Goal: Find specific page/section: Find specific page/section

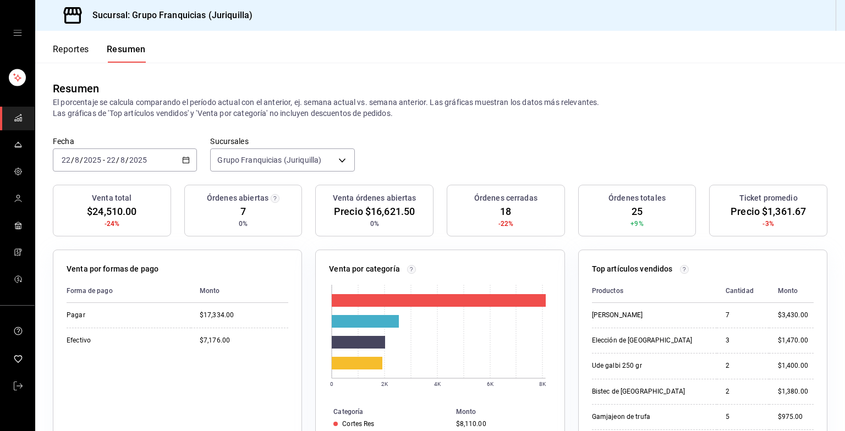
click at [158, 153] on div "[DATE] [DATE] - [DATE] [DATE]" at bounding box center [125, 160] width 144 height 23
click at [84, 199] on li "Hoy" at bounding box center [104, 193] width 103 height 25
click at [61, 52] on font "Reportes" at bounding box center [71, 49] width 36 height 11
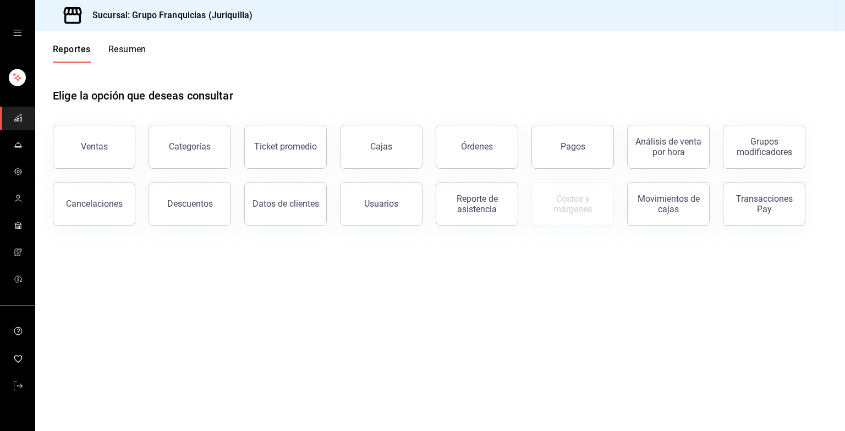
click at [123, 54] on font "Resumen" at bounding box center [127, 49] width 38 height 11
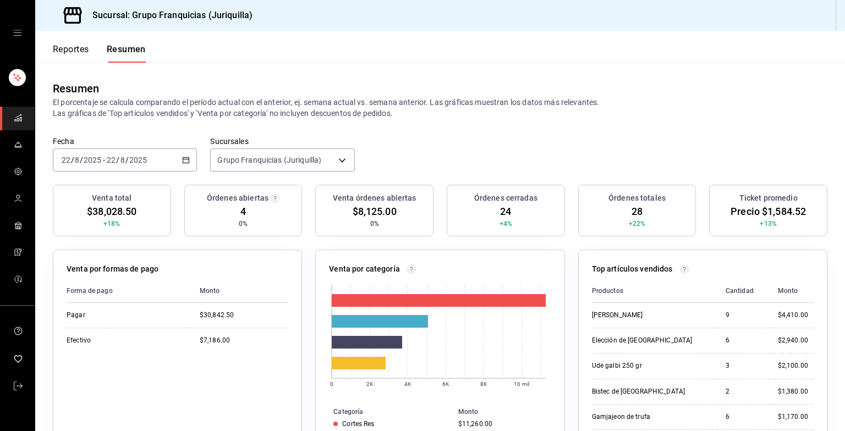
click at [66, 48] on font "Reportes" at bounding box center [71, 49] width 36 height 11
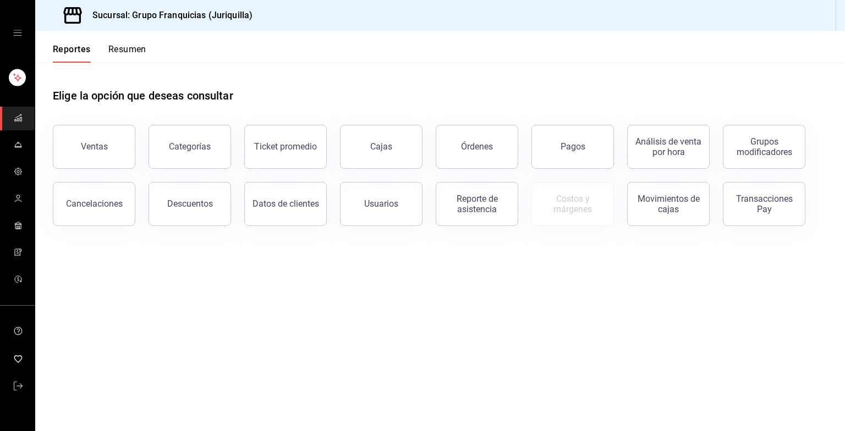
click at [140, 42] on div "Reportes Resumen" at bounding box center [90, 47] width 111 height 32
click at [130, 47] on font "Resumen" at bounding box center [127, 49] width 38 height 11
